Goal: Contribute content: Add original content to the website for others to see

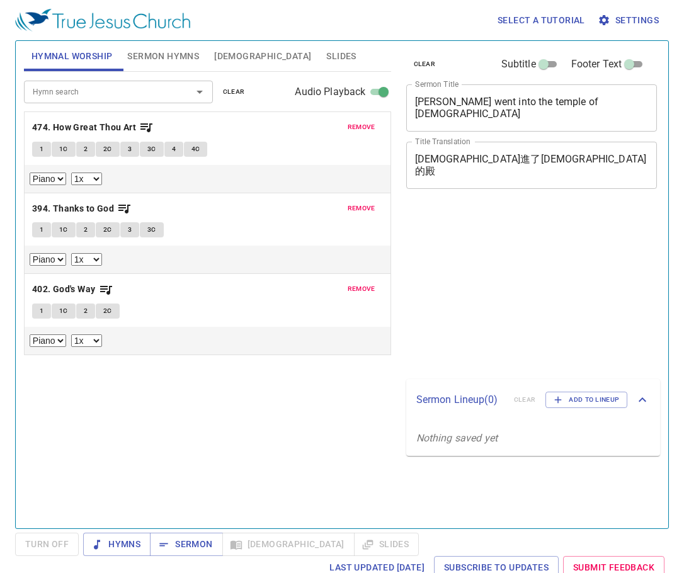
select select "1"
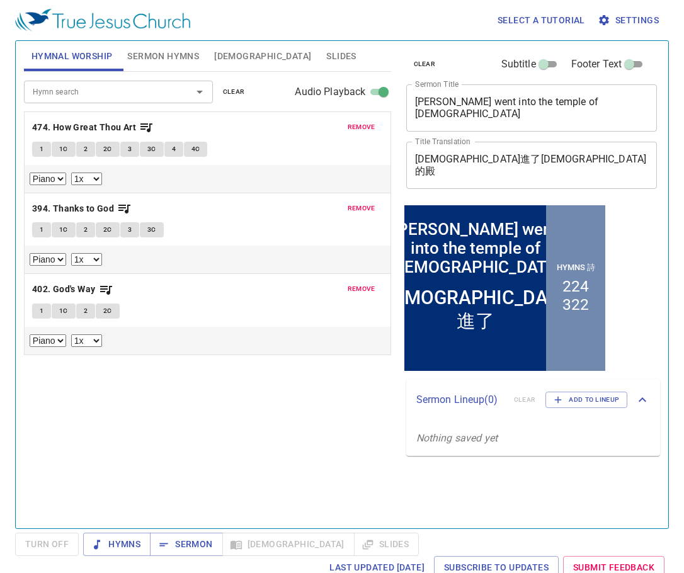
click at [366, 130] on span "remove" at bounding box center [362, 127] width 28 height 11
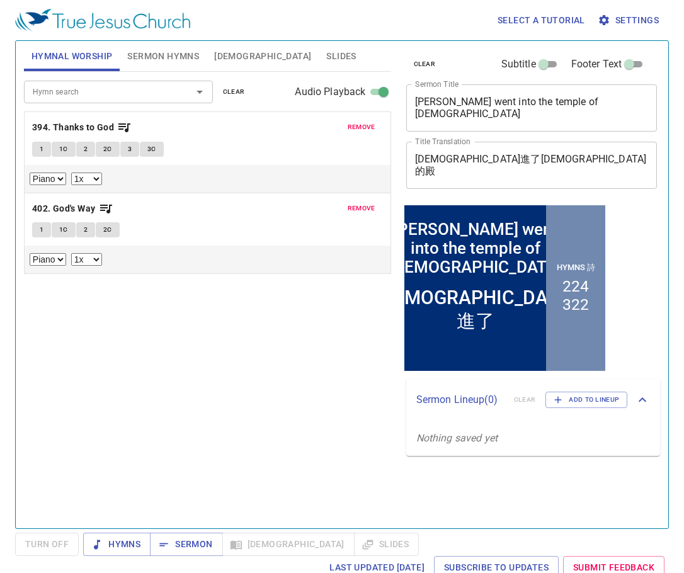
click at [366, 130] on span "remove" at bounding box center [362, 127] width 28 height 11
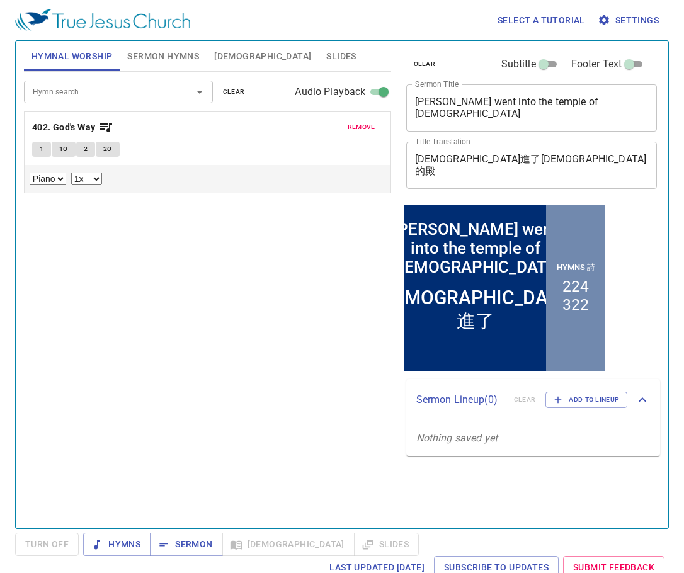
click at [366, 130] on span "remove" at bounding box center [362, 127] width 28 height 11
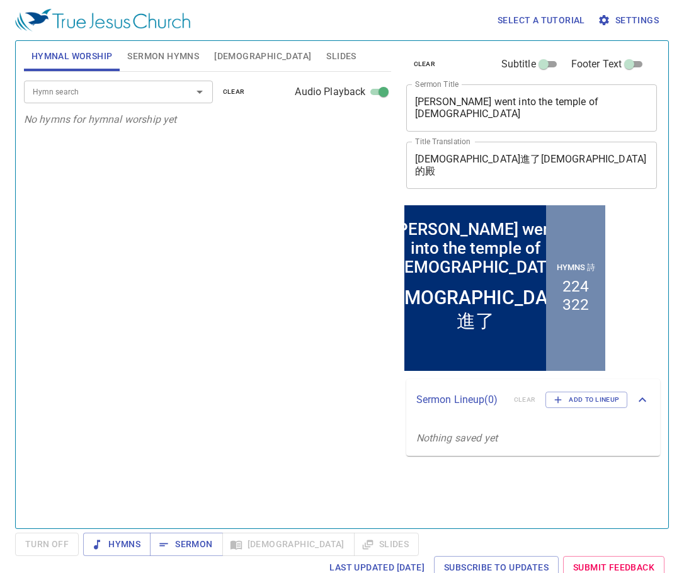
click at [167, 53] on span "Sermon Hymns" at bounding box center [163, 56] width 72 height 16
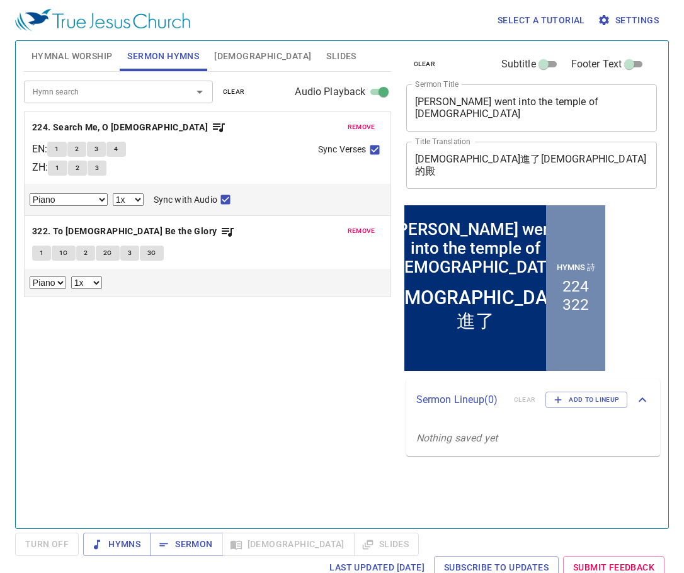
click at [360, 126] on span "remove" at bounding box center [362, 127] width 28 height 11
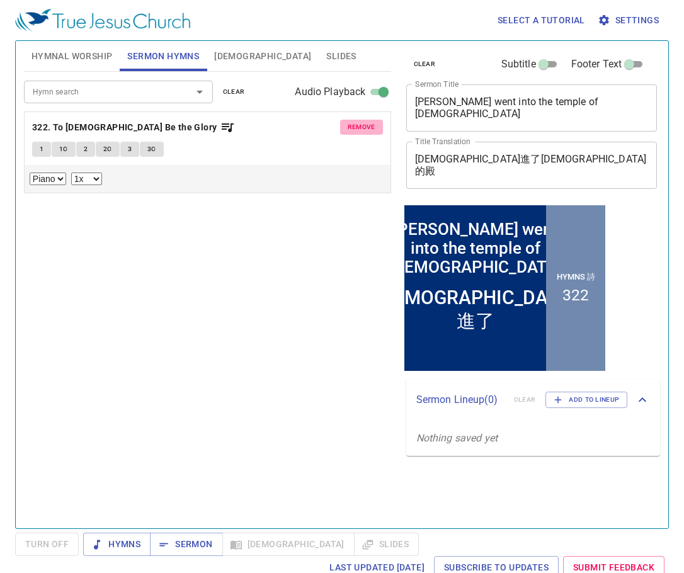
click at [361, 127] on span "remove" at bounding box center [362, 127] width 28 height 11
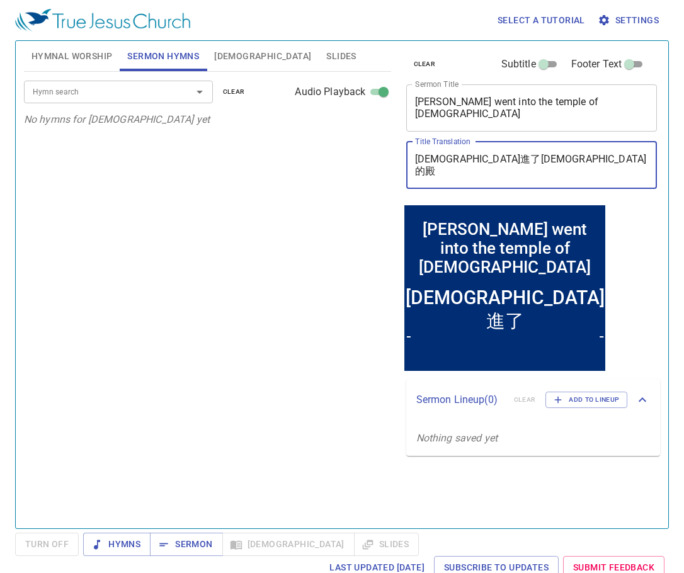
drag, startPoint x: 496, startPoint y: 162, endPoint x: 414, endPoint y: 167, distance: 82.7
click at [414, 167] on div "耶穌進了神的殿 x Title Translation" at bounding box center [531, 165] width 251 height 47
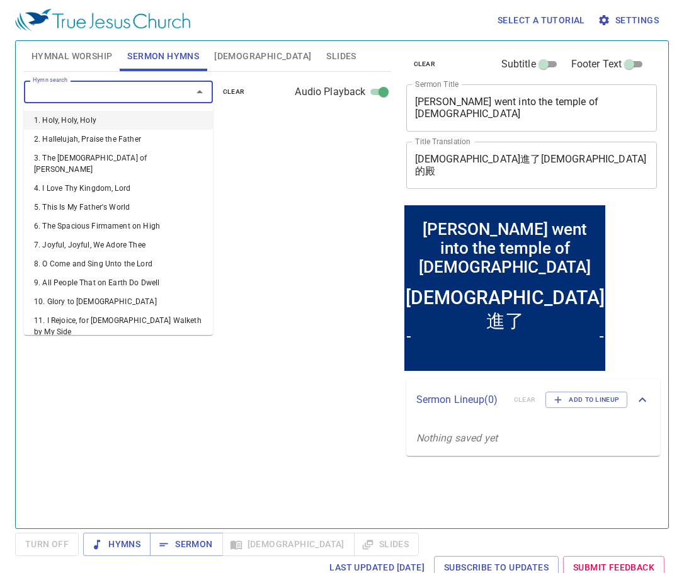
click at [113, 95] on input "Hymn search" at bounding box center [100, 91] width 144 height 14
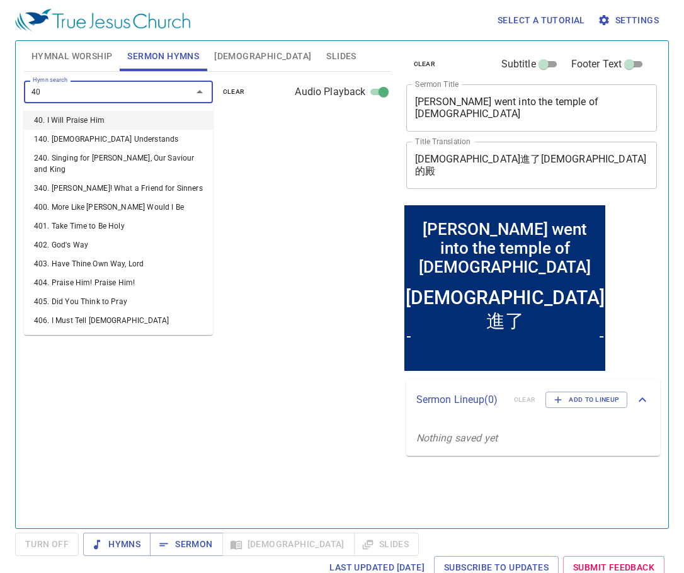
type input "405"
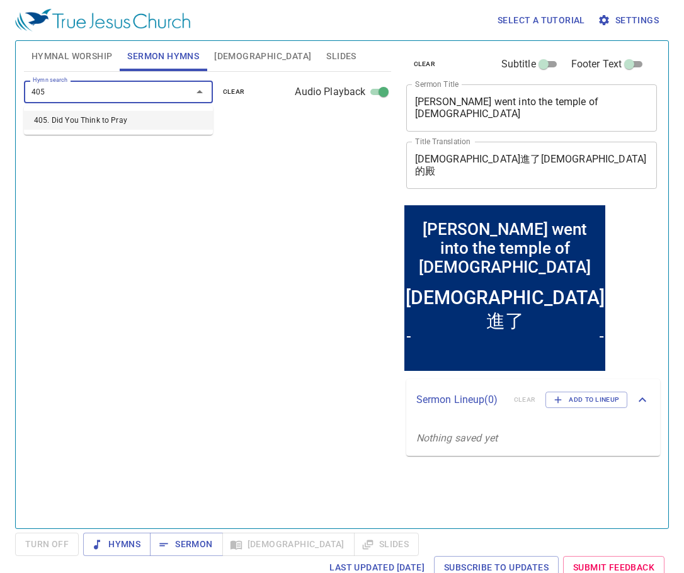
click at [108, 118] on li "405. Did You Think to Pray" at bounding box center [118, 120] width 189 height 19
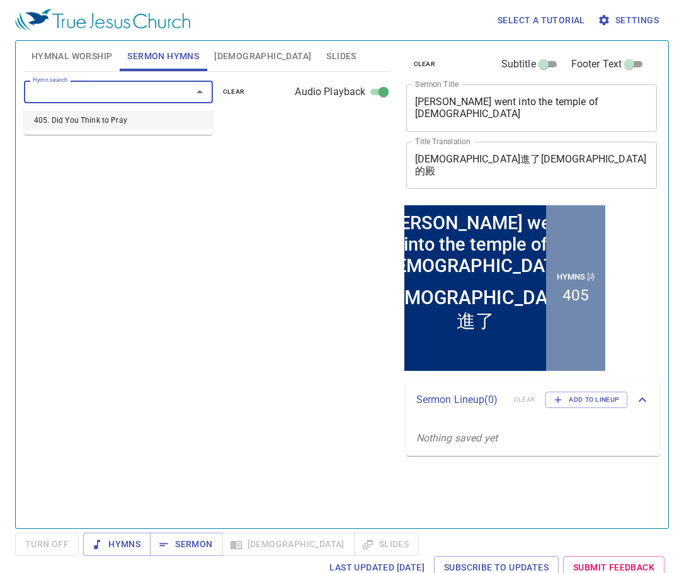
select select "1"
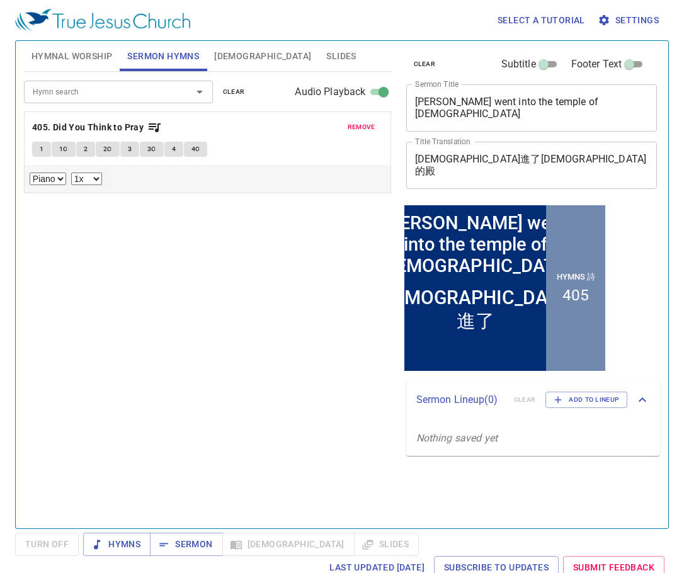
drag, startPoint x: 487, startPoint y: 152, endPoint x: 417, endPoint y: 162, distance: 70.7
click at [417, 162] on div "耶穌進了神的殿 x Title Translation" at bounding box center [531, 165] width 251 height 47
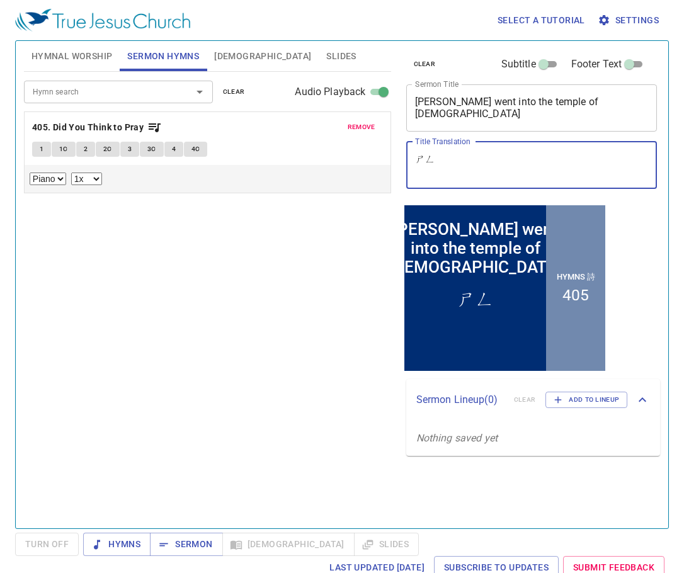
type textarea "ㄕ"
type textarea "ㄙ"
type textarea "生命的河與龍的口水河"
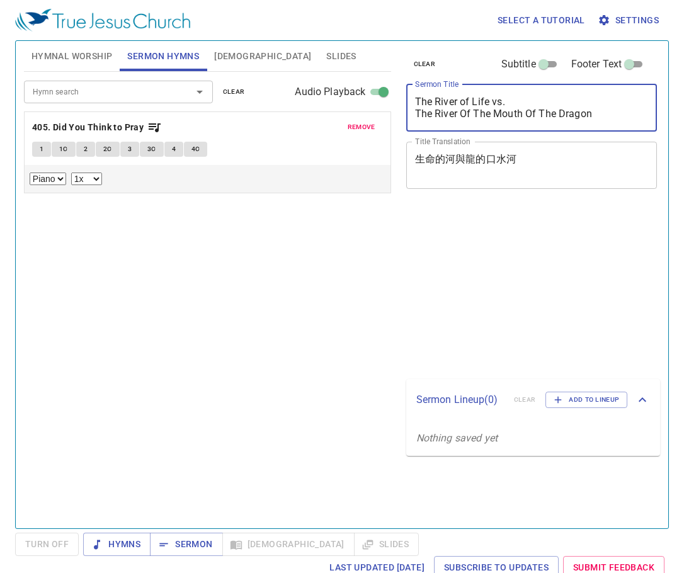
select select "1"
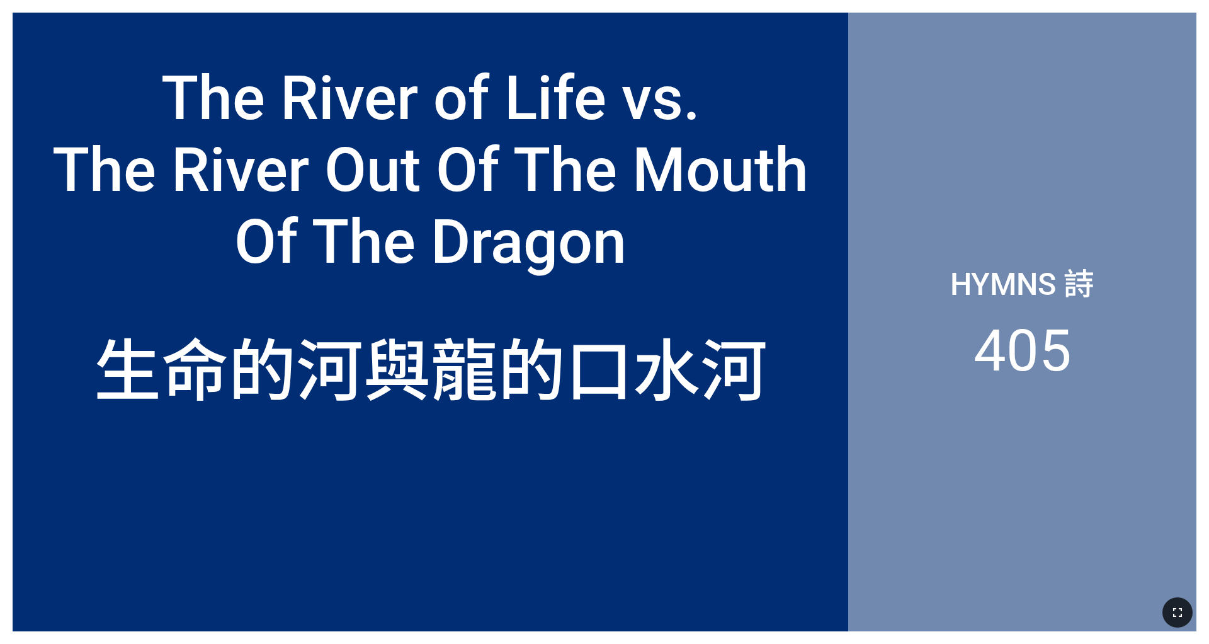
drag, startPoint x: 1175, startPoint y: 610, endPoint x: 1175, endPoint y: 646, distance: 36.5
click at [503, 402] on icon "button" at bounding box center [1177, 612] width 15 height 15
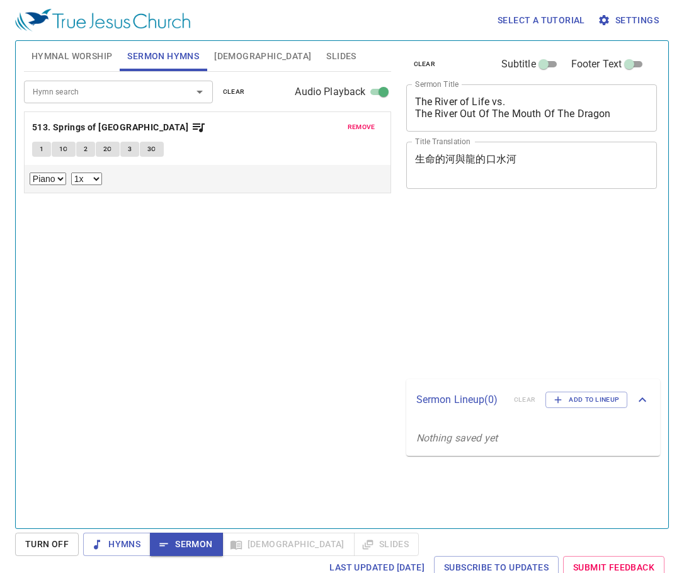
select select "1"
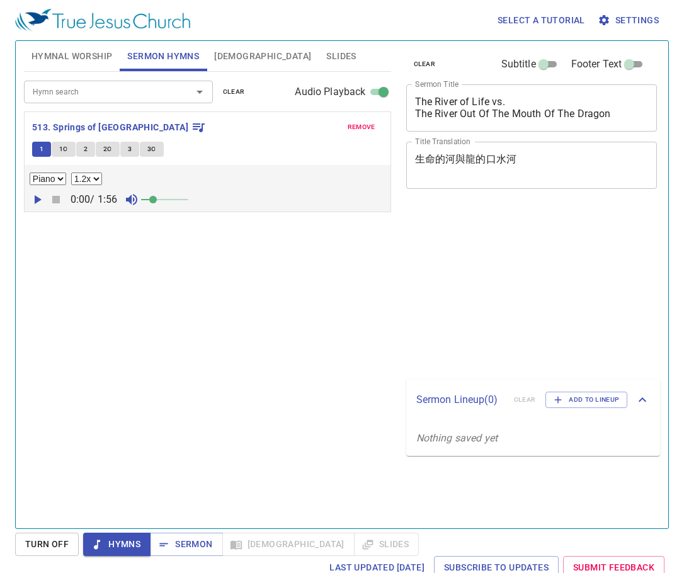
select select "1.2"
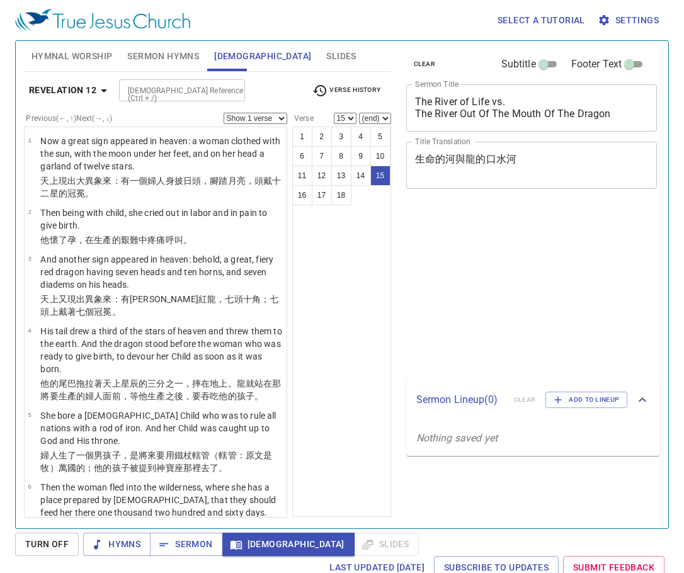
select select "15"
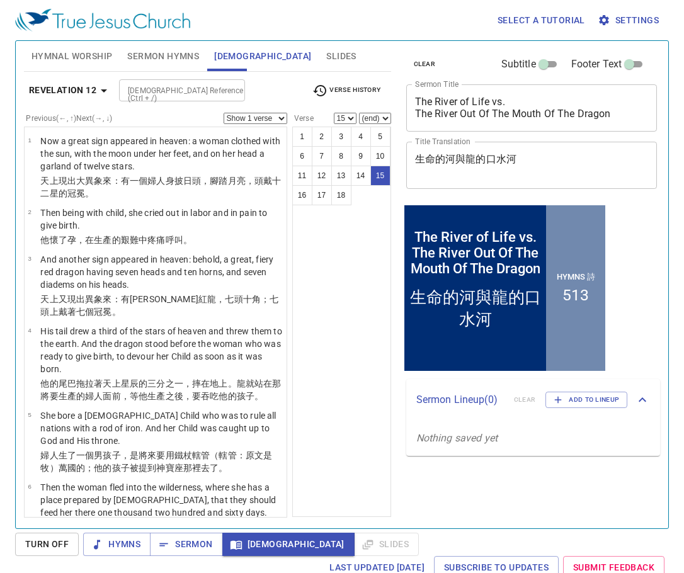
scroll to position [756, 0]
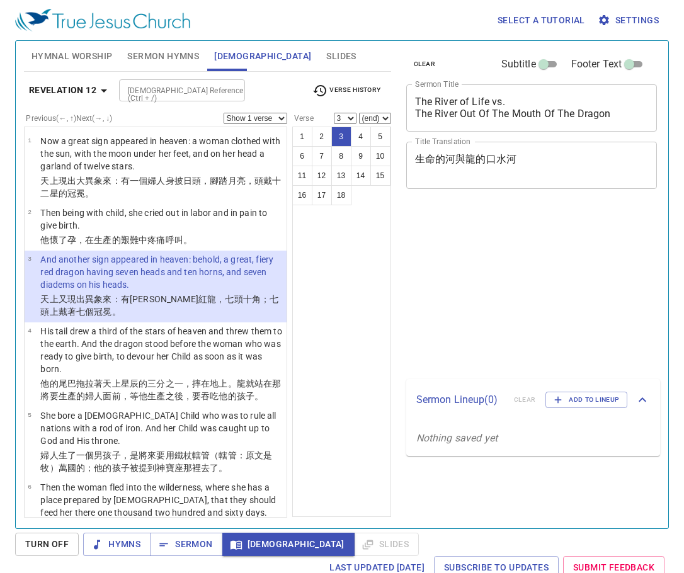
select select "3"
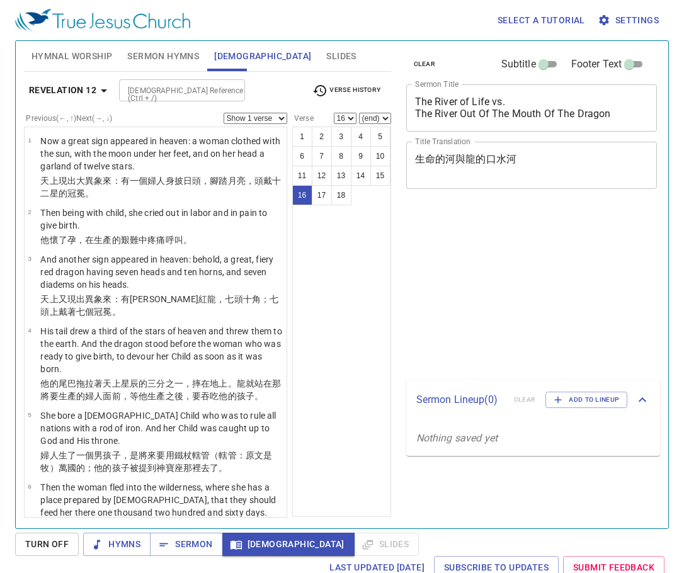
select select "16"
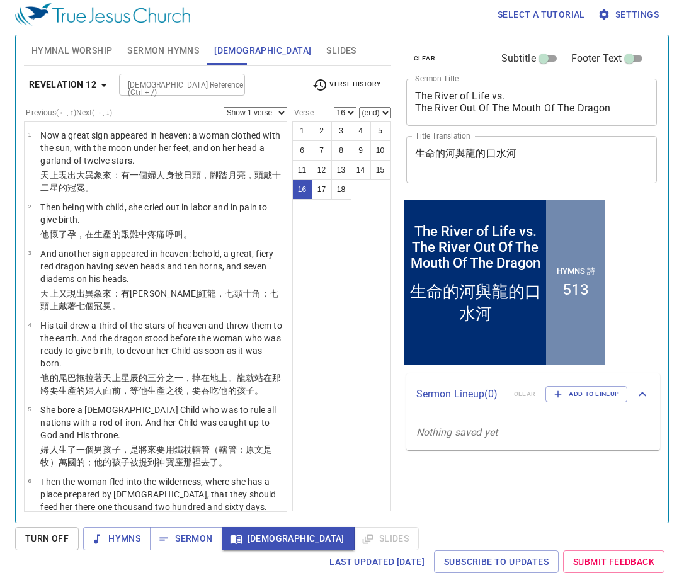
scroll to position [899, 0]
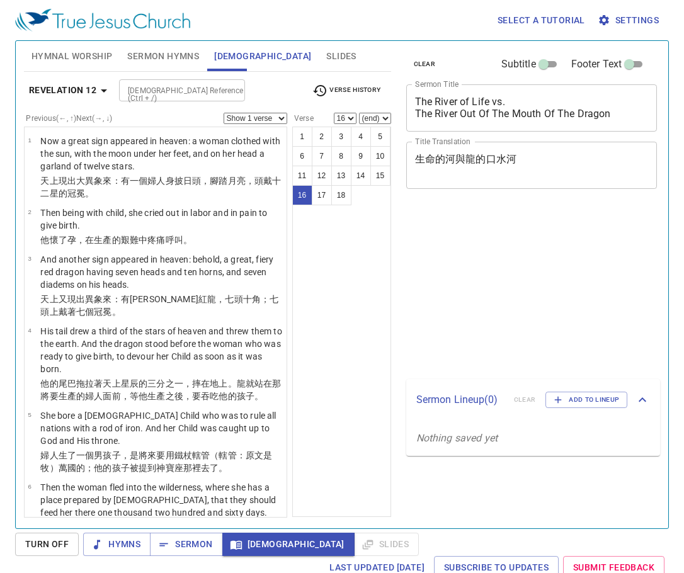
select select "16"
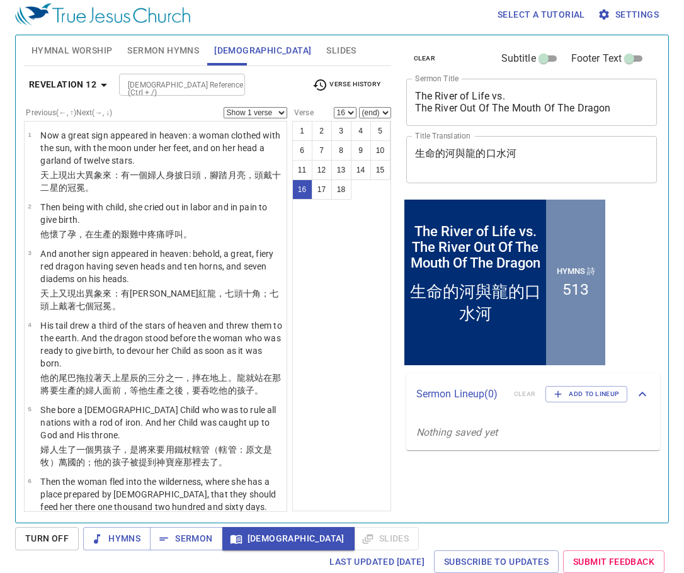
scroll to position [899, 0]
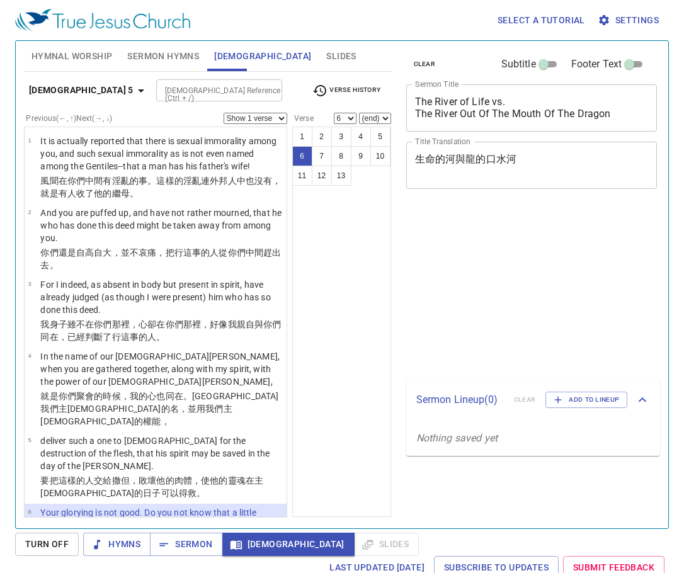
select select "6"
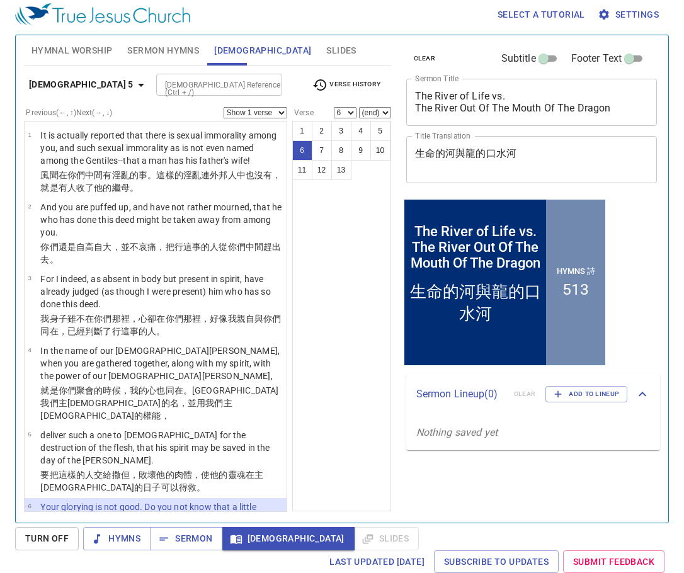
scroll to position [205, 0]
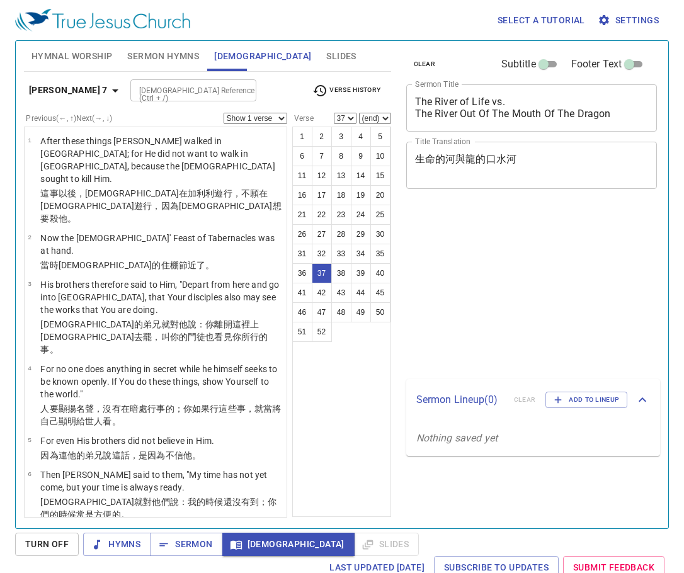
select select "37"
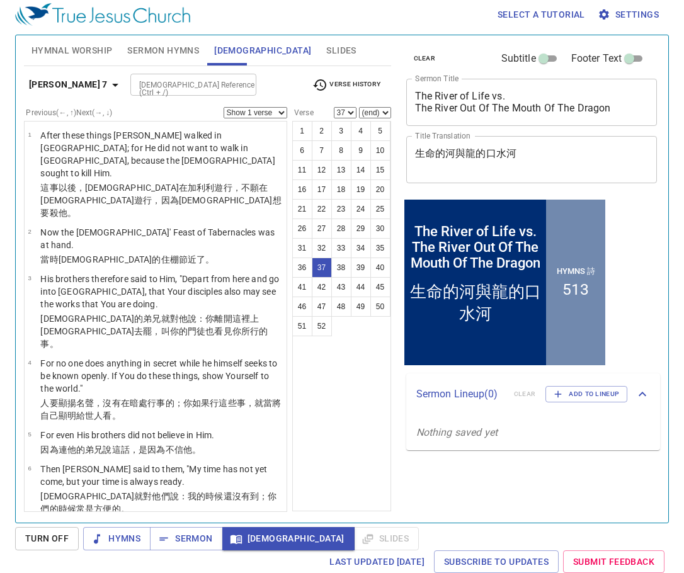
scroll to position [1953, 0]
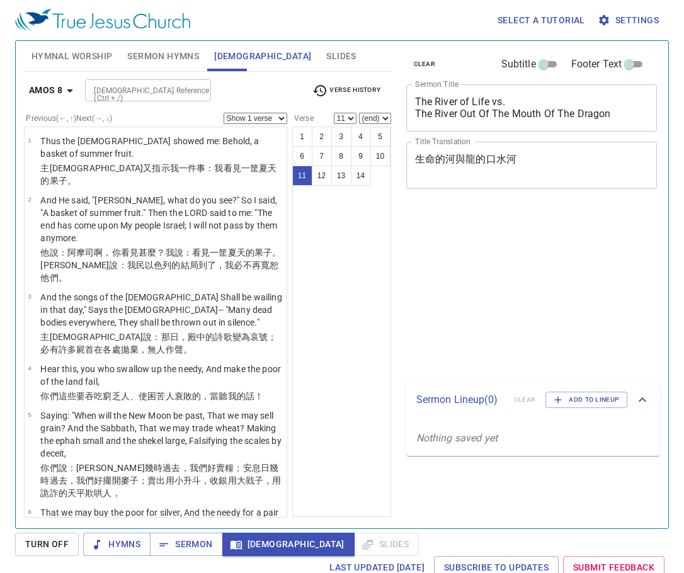
select select "11"
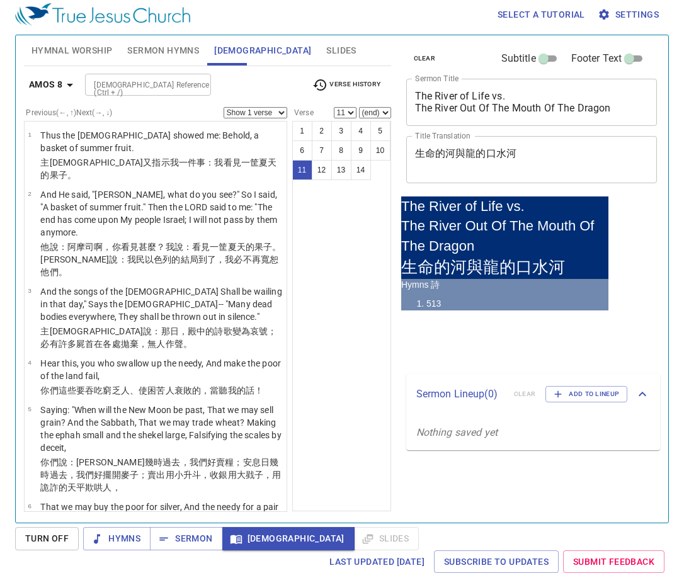
scroll to position [474, 0]
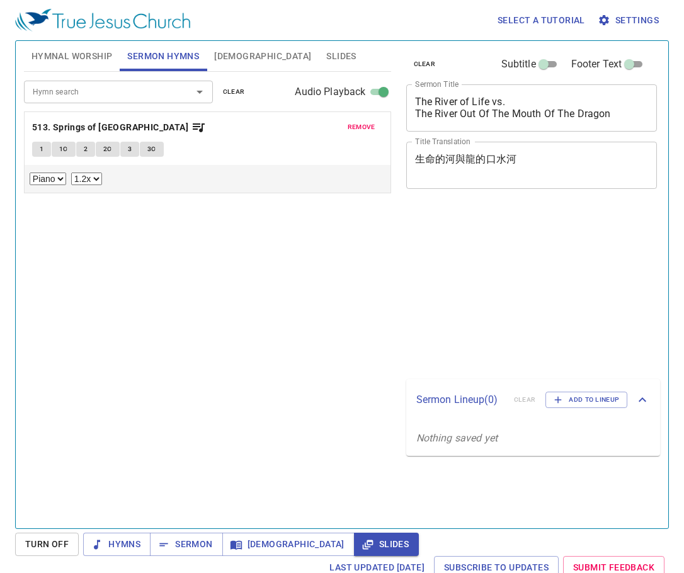
select select "1.2"
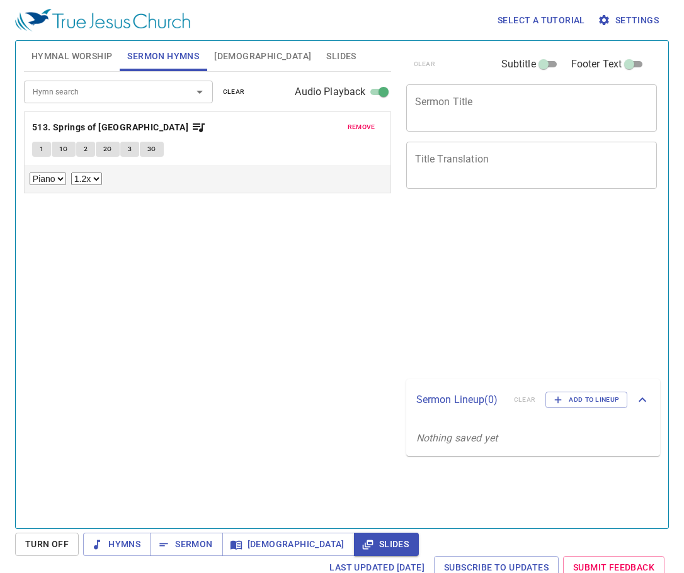
select select "1.2"
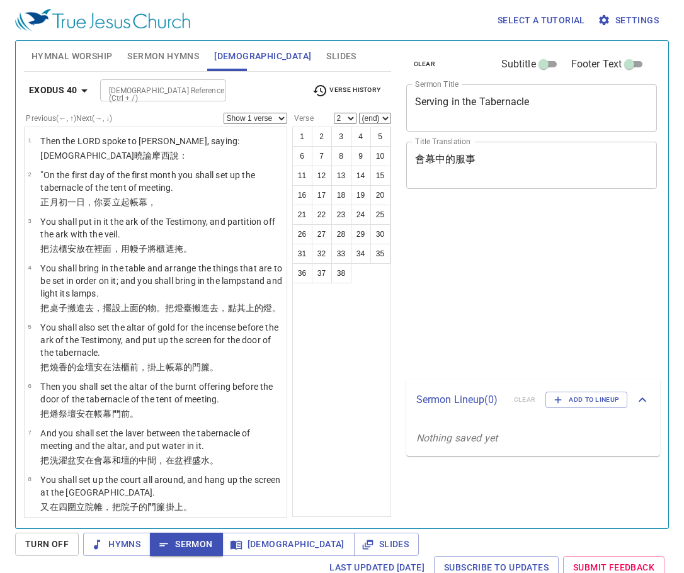
select select "2"
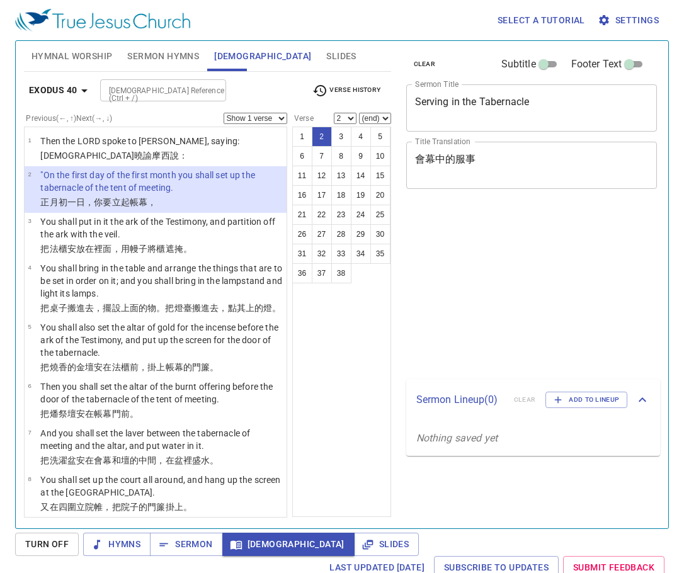
select select "2"
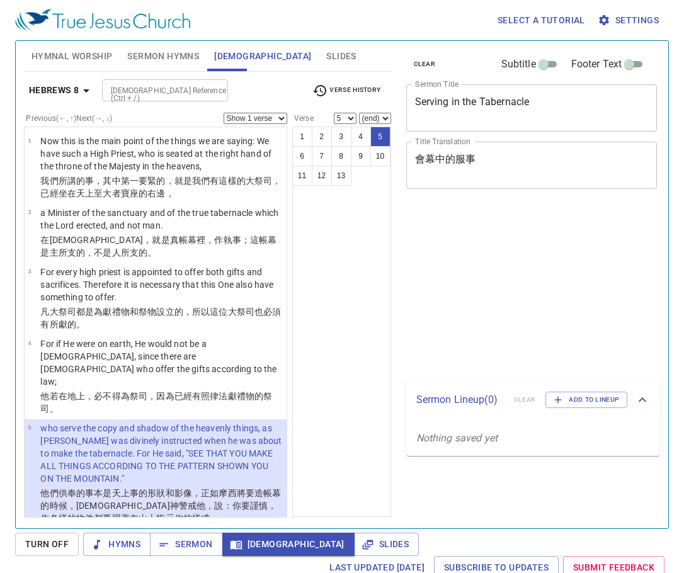
select select "5"
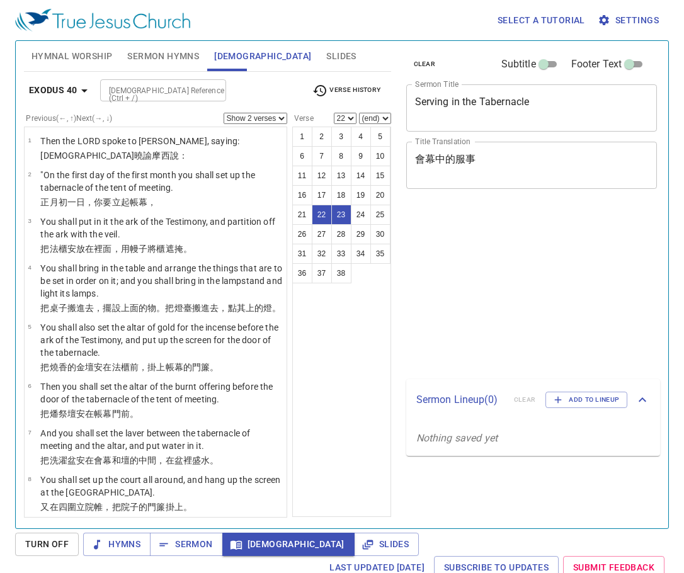
select select "2"
select select "22"
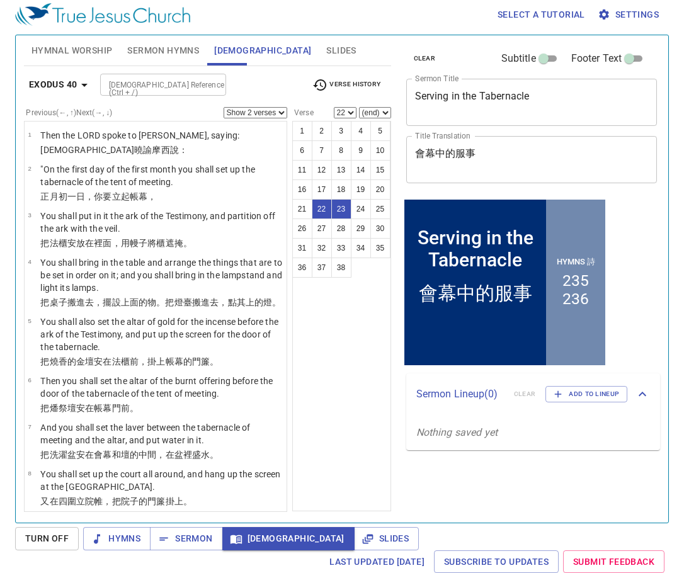
scroll to position [1014, 0]
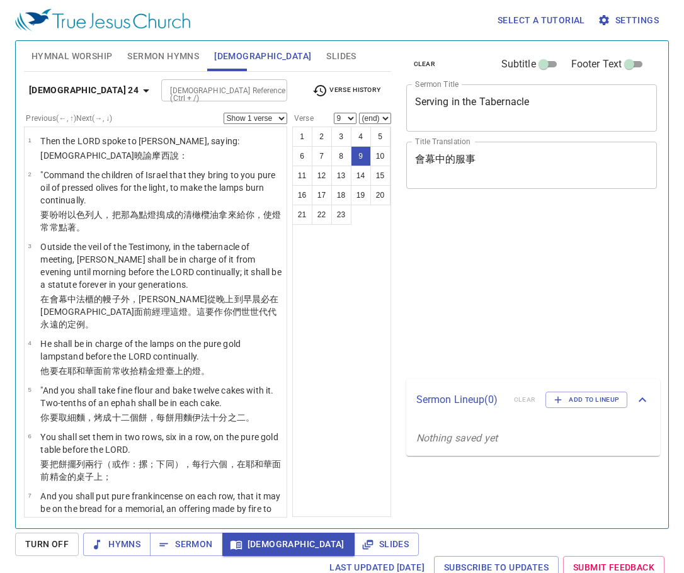
select select "9"
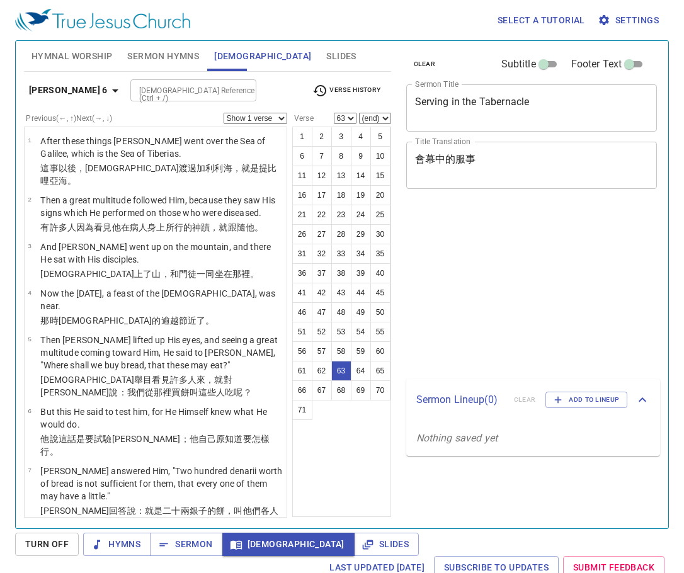
select select "63"
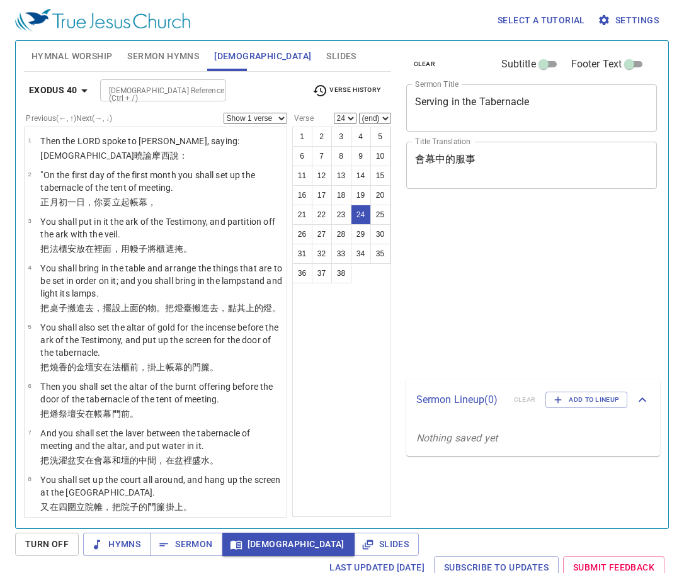
select select "24"
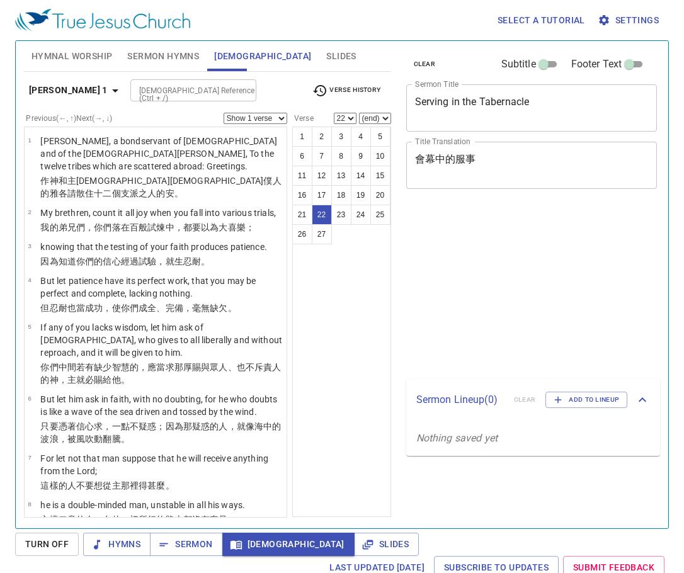
select select "22"
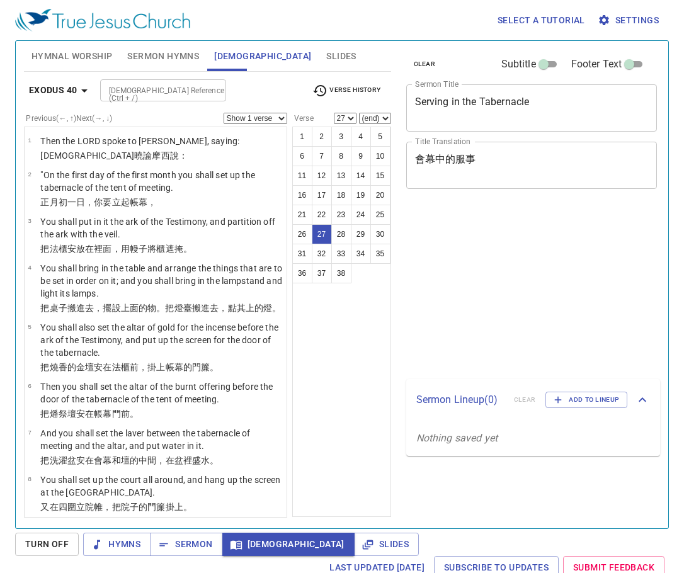
select select "27"
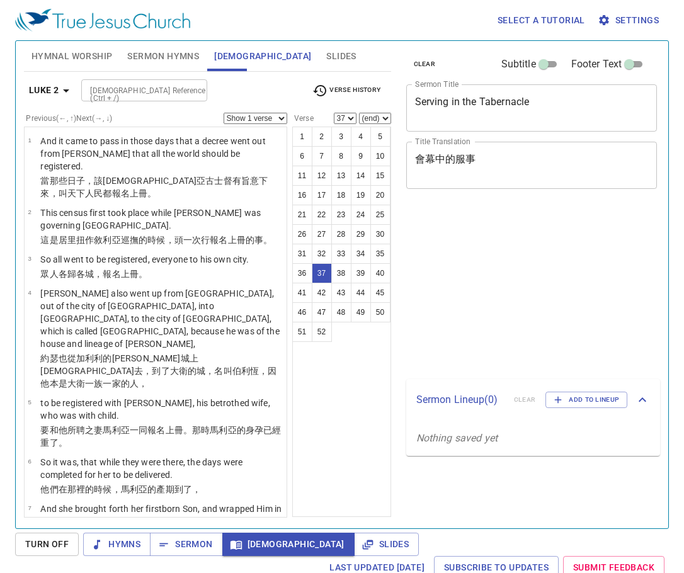
select select "37"
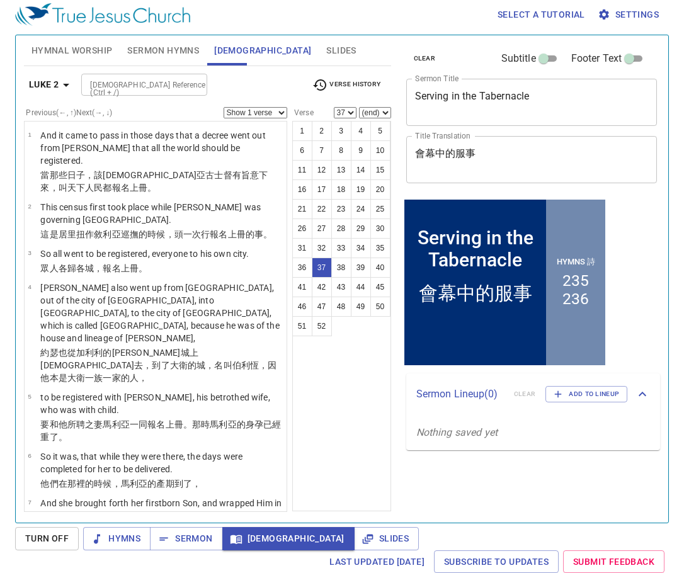
scroll to position [1994, 0]
